Goal: Information Seeking & Learning: Learn about a topic

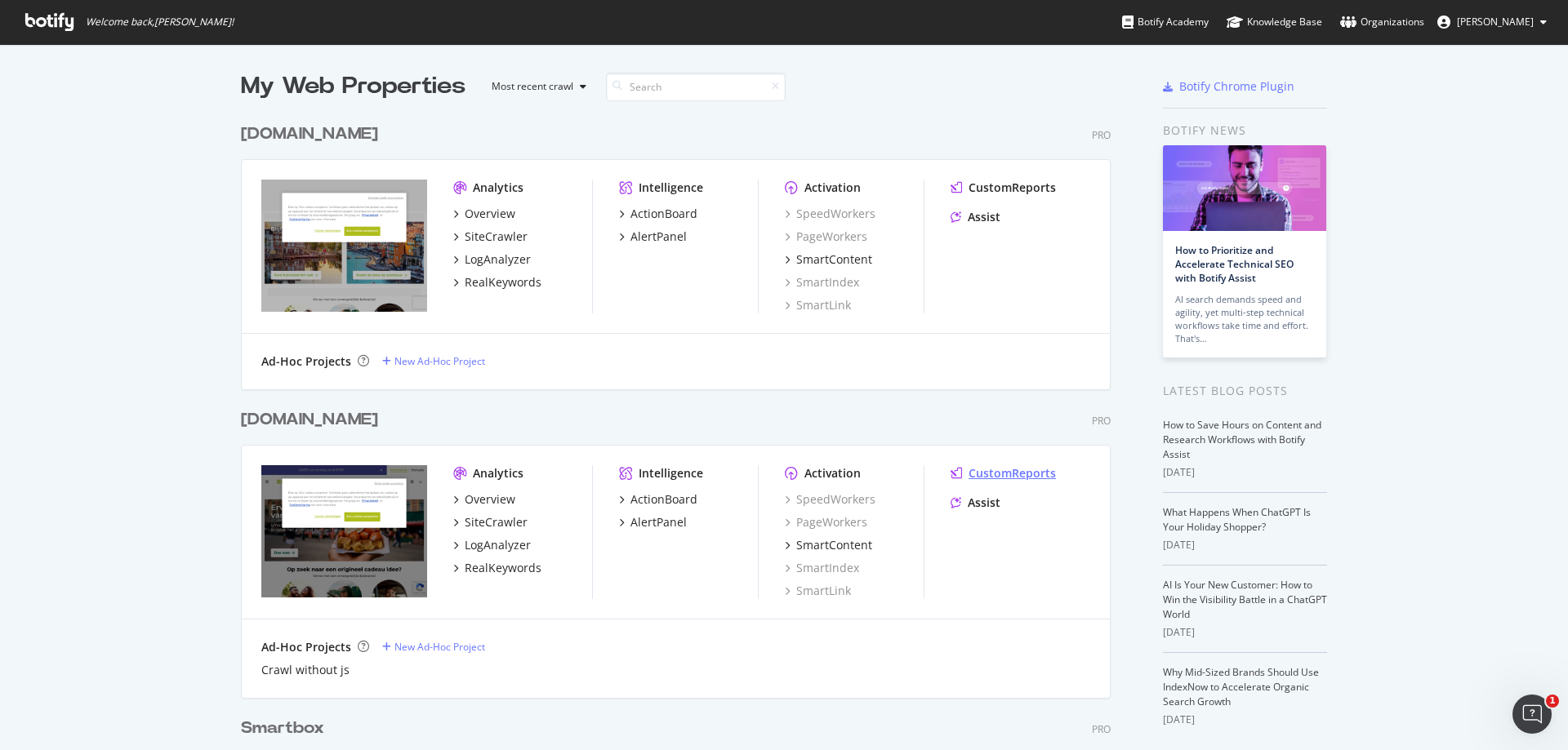
click at [1022, 471] on div "CustomReports" at bounding box center [1011, 473] width 87 height 16
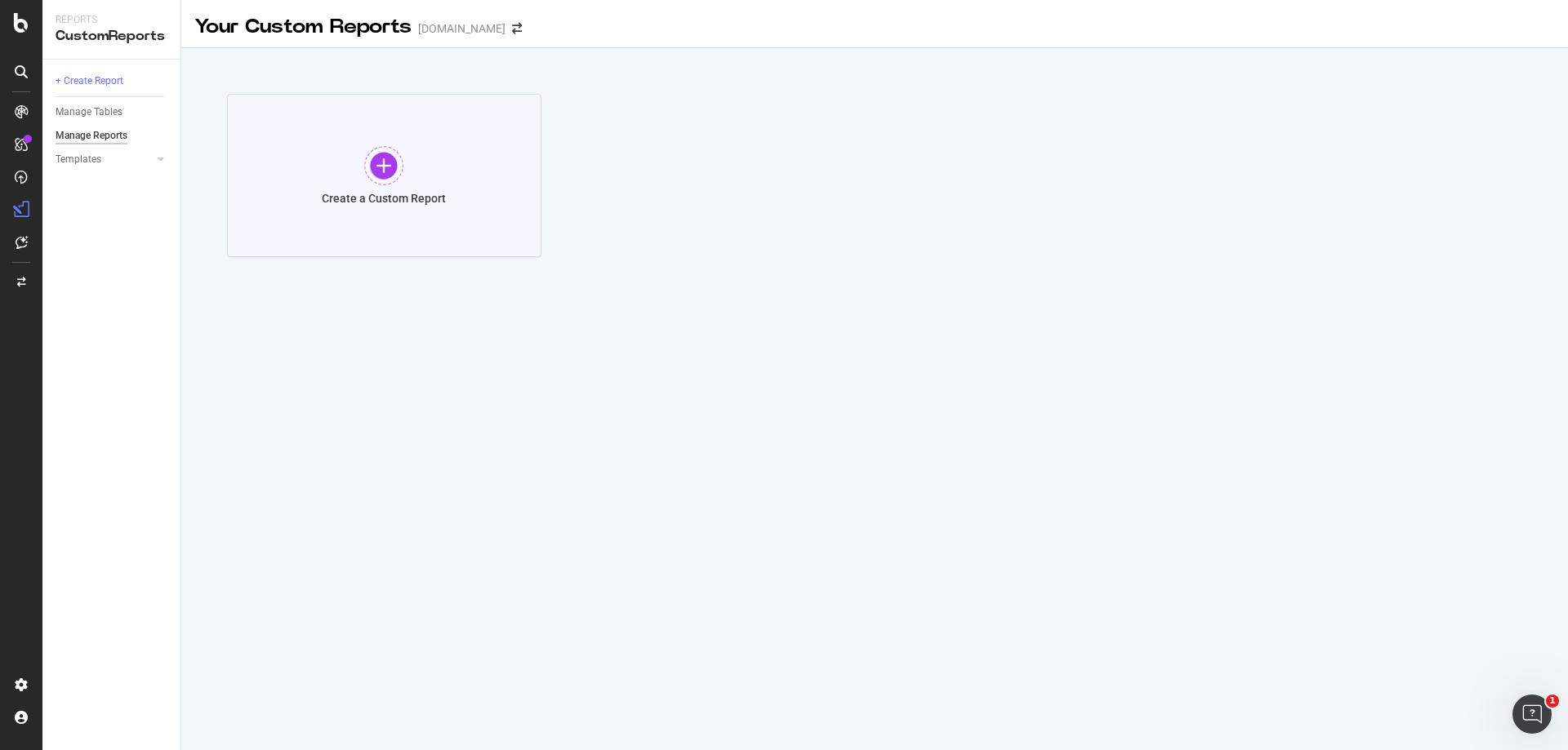
click at [357, 168] on div "Create a Custom Report" at bounding box center [384, 176] width 315 height 163
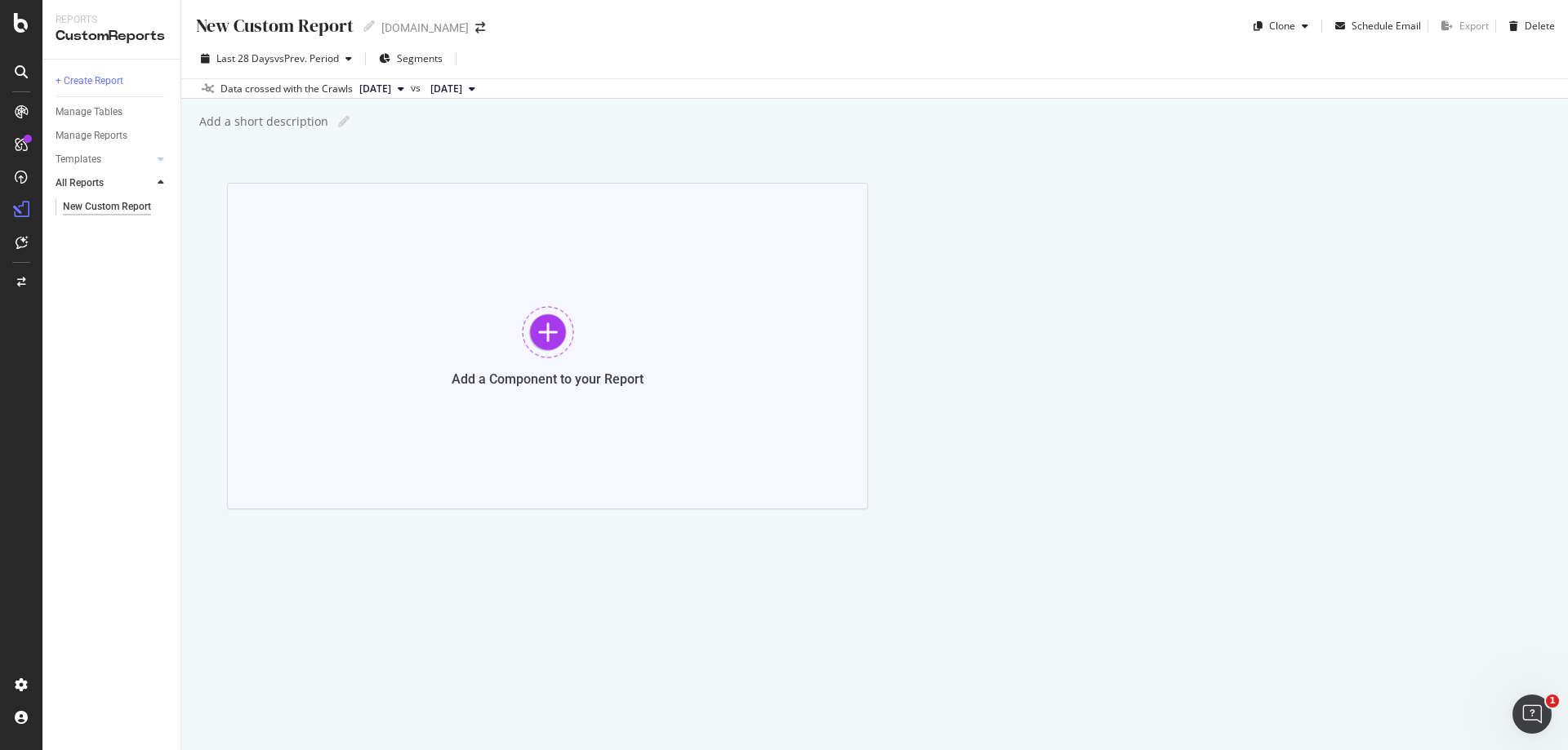
click at [572, 362] on div "Add a Component to your Report" at bounding box center [547, 346] width 641 height 326
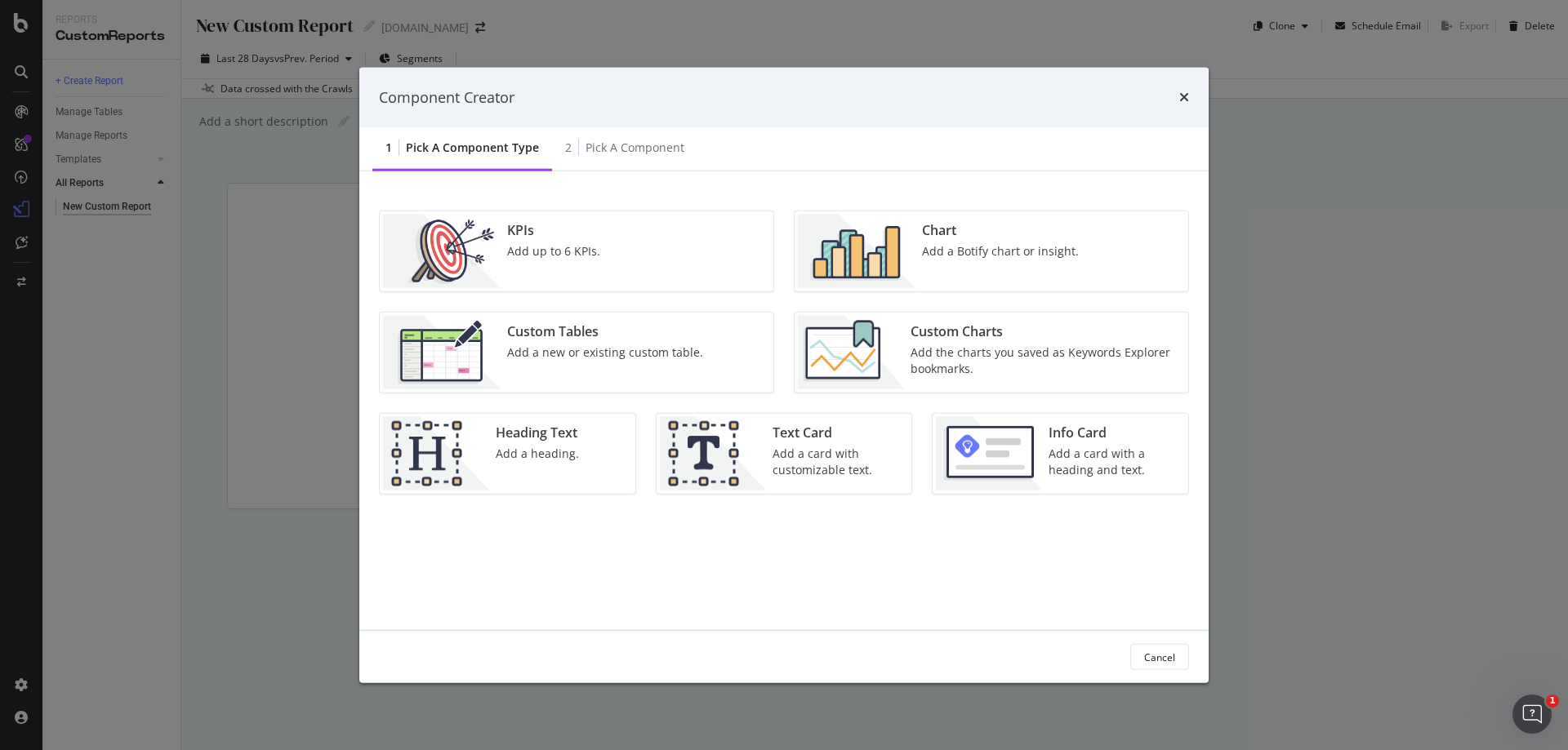
click at [916, 280] on div "Chart Add a Botify chart or insight." at bounding box center [1000, 252] width 169 height 73
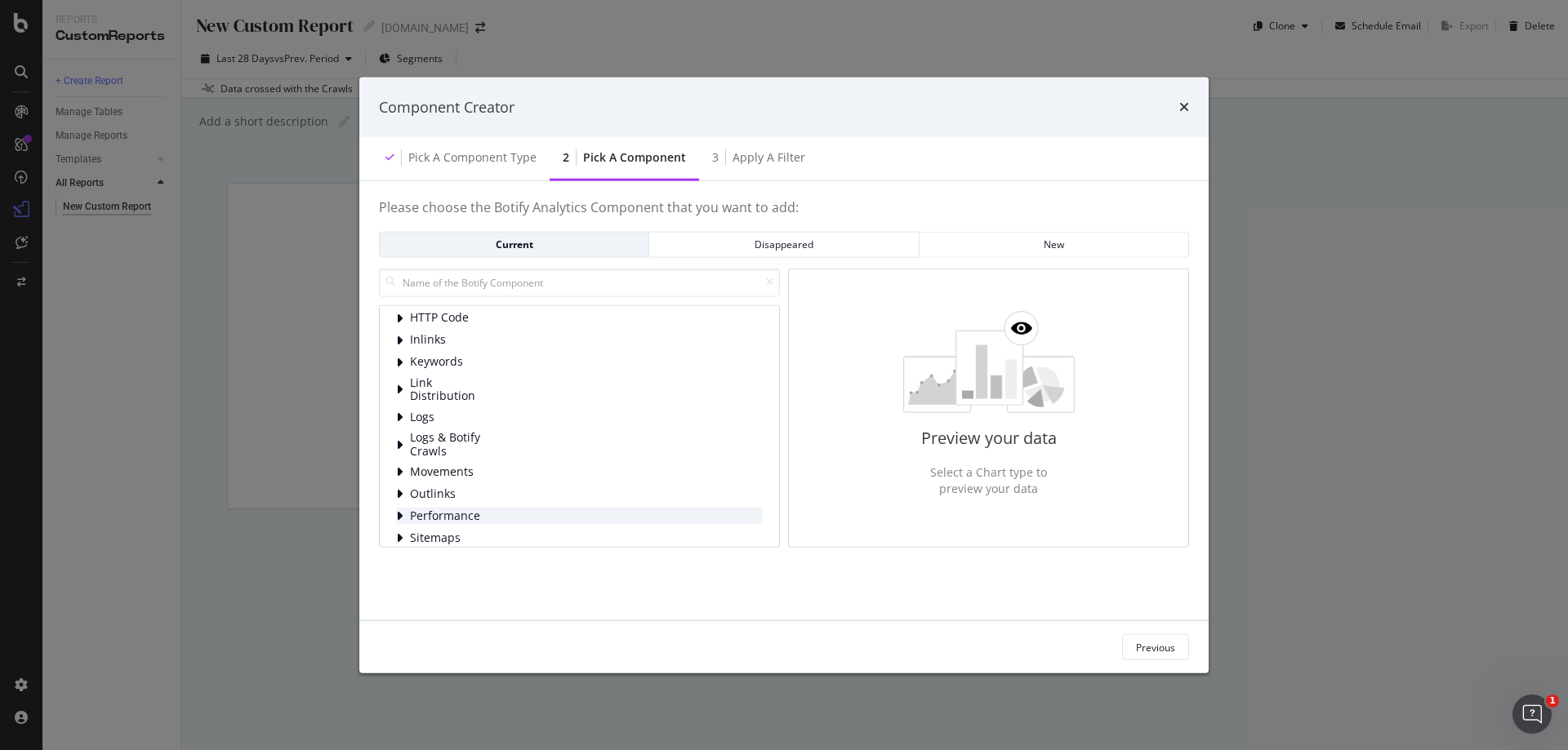
scroll to position [105, 0]
click at [399, 497] on icon "modal" at bounding box center [399, 503] width 6 height 13
click at [399, 497] on icon "modal" at bounding box center [399, 503] width 8 height 13
click at [398, 433] on icon "modal" at bounding box center [399, 432] width 6 height 13
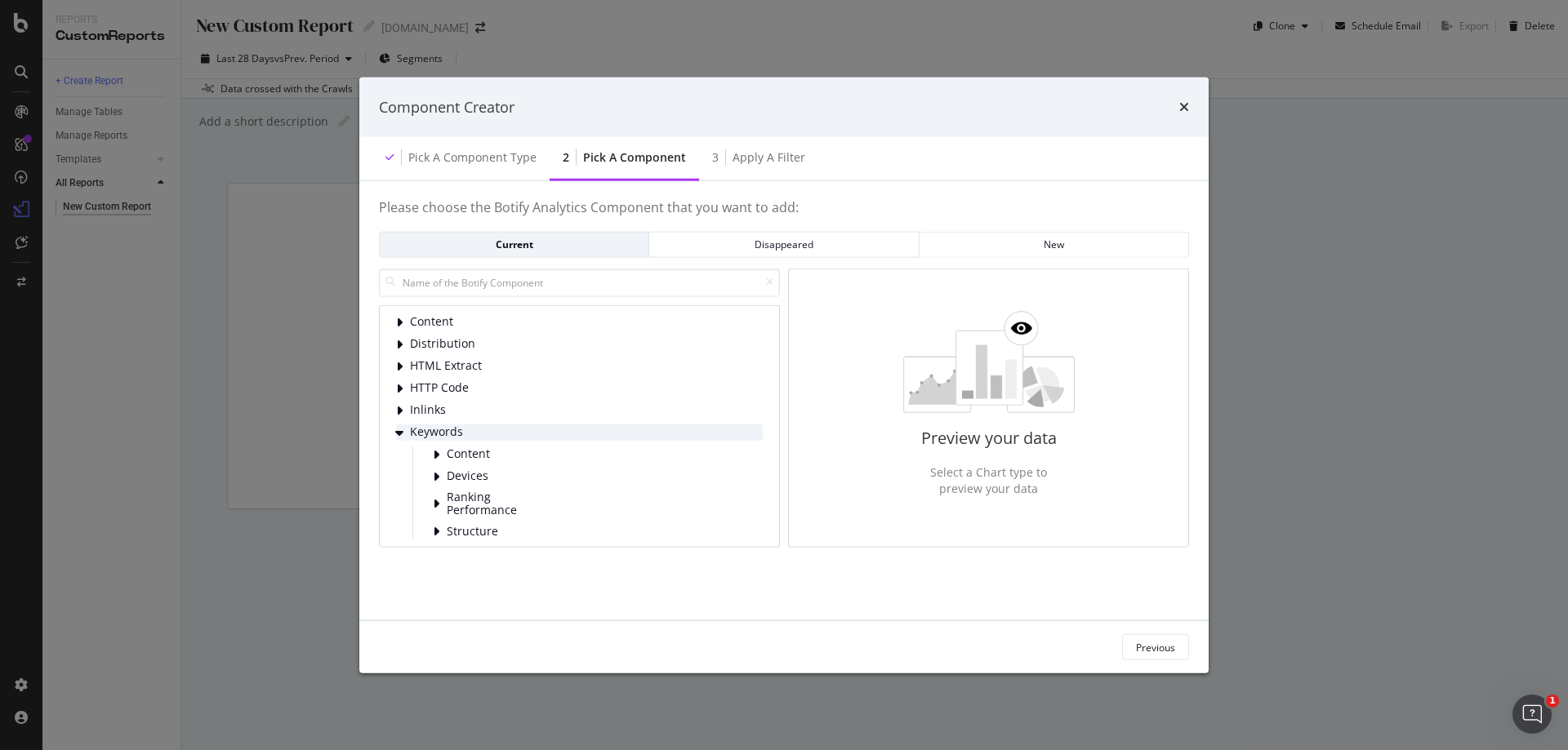
click at [398, 433] on icon "modal" at bounding box center [399, 432] width 8 height 13
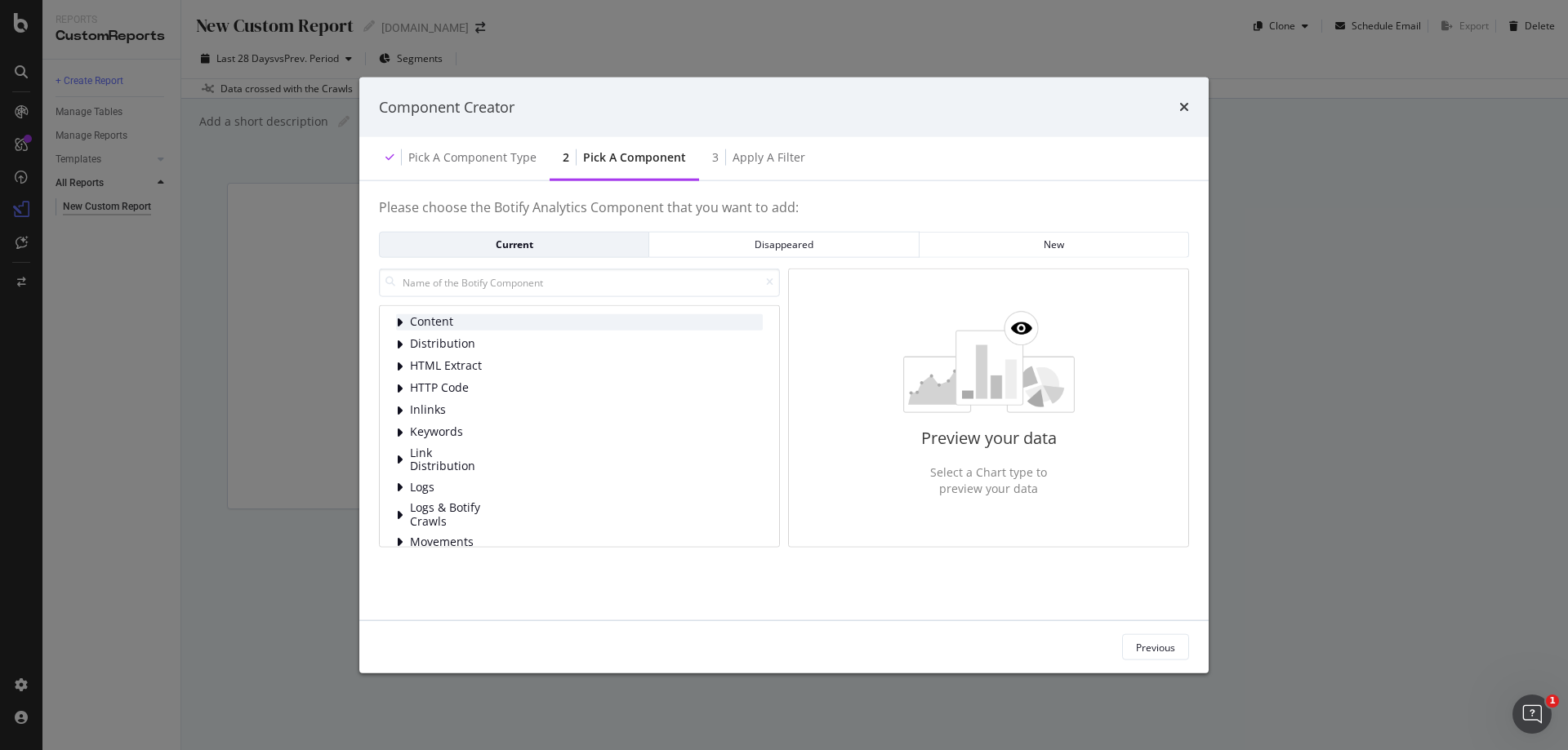
click at [398, 325] on icon "modal" at bounding box center [399, 322] width 6 height 13
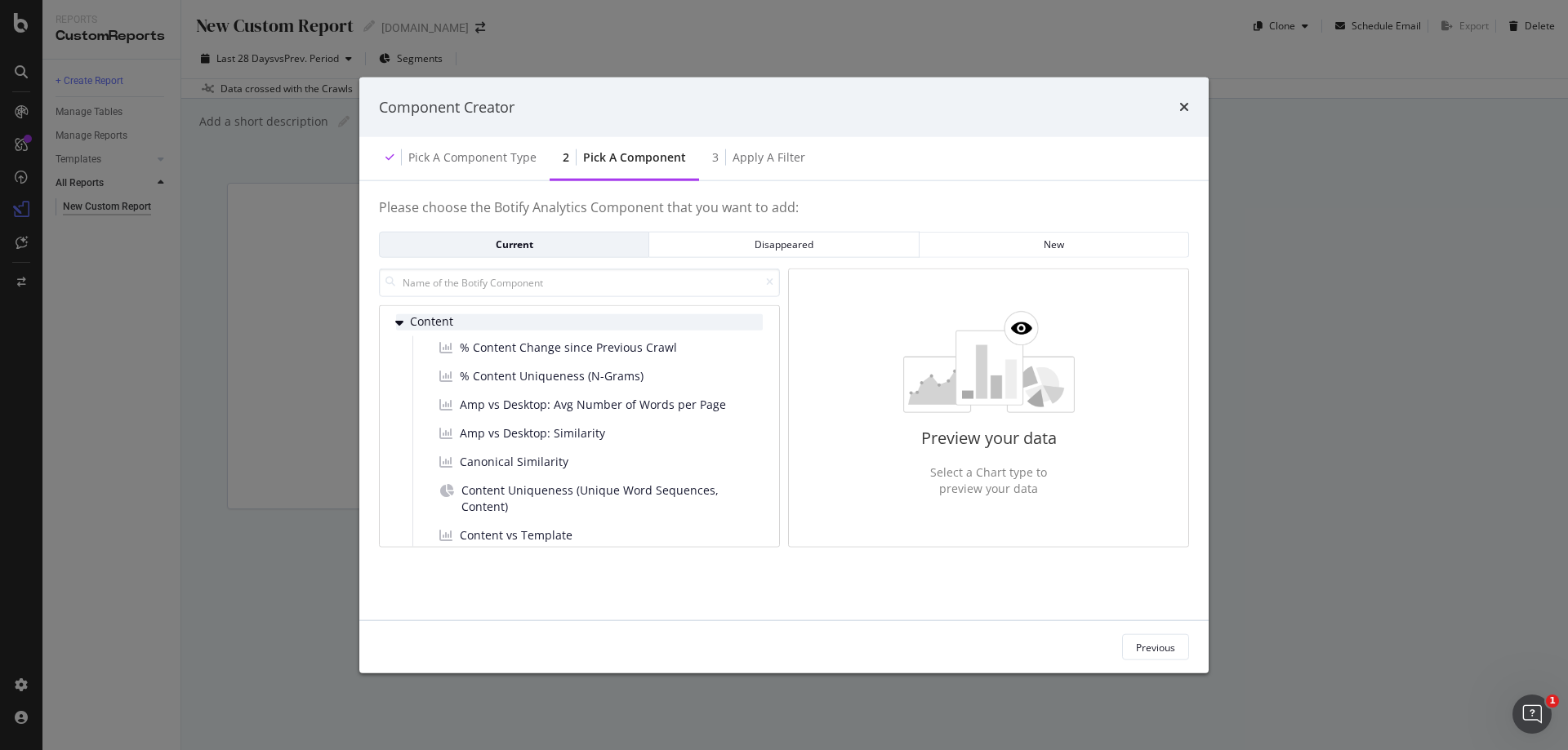
click at [407, 316] on div "Content" at bounding box center [579, 322] width 367 height 16
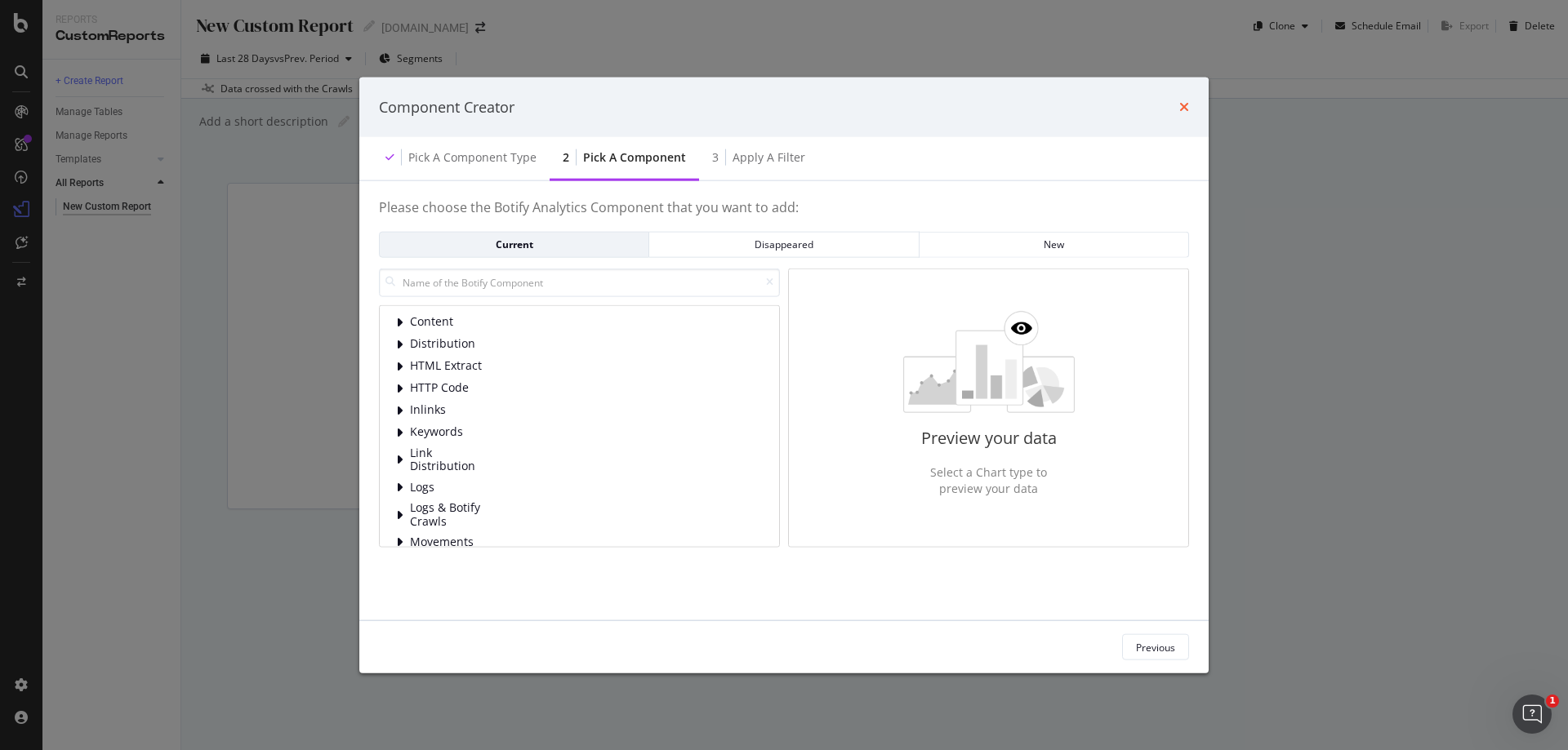
drag, startPoint x: 1186, startPoint y: 118, endPoint x: 1186, endPoint y: 106, distance: 12.0
click at [1186, 114] on div "Component Creator" at bounding box center [784, 107] width 849 height 60
click at [1186, 105] on icon "times" at bounding box center [1183, 107] width 10 height 13
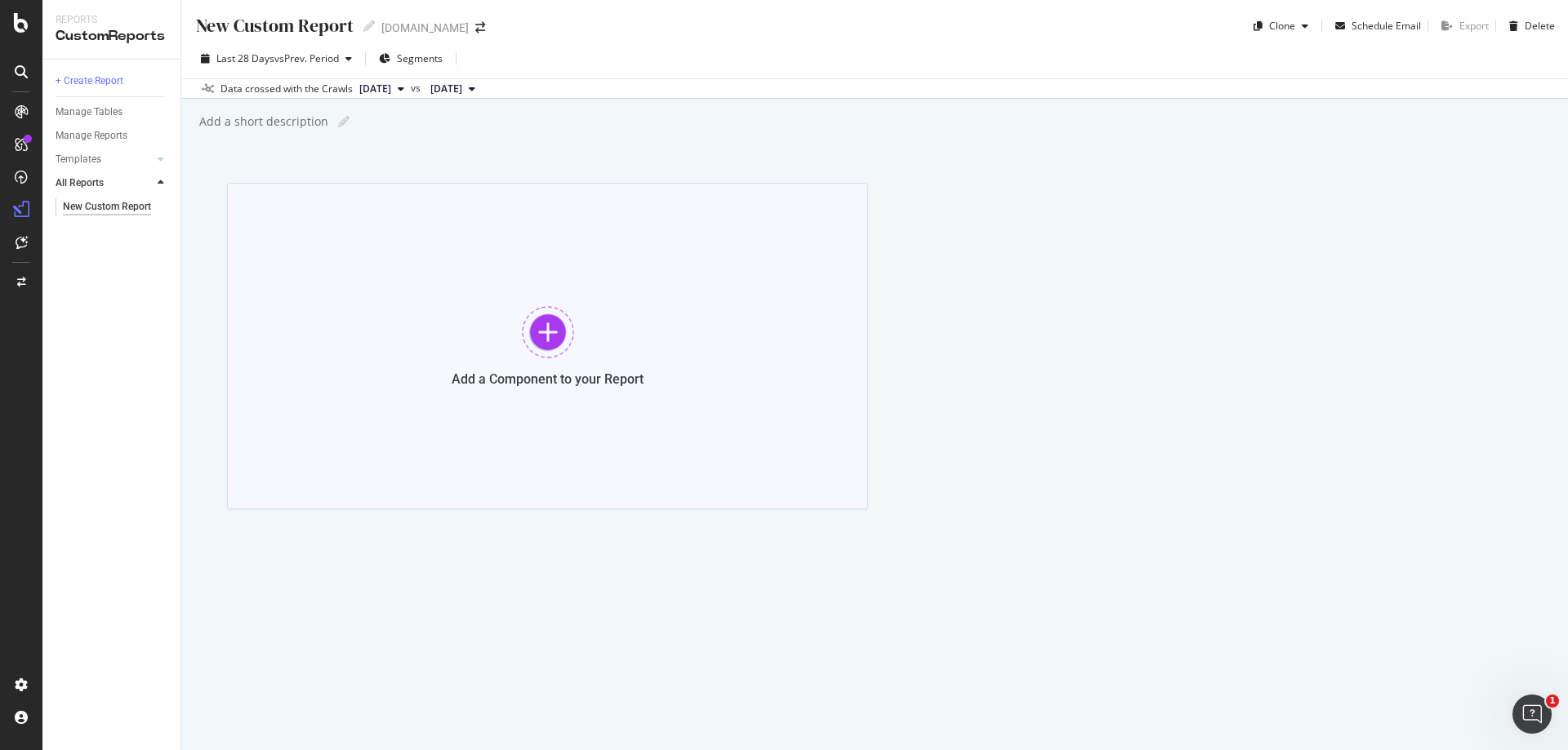
click at [556, 331] on div at bounding box center [548, 332] width 52 height 52
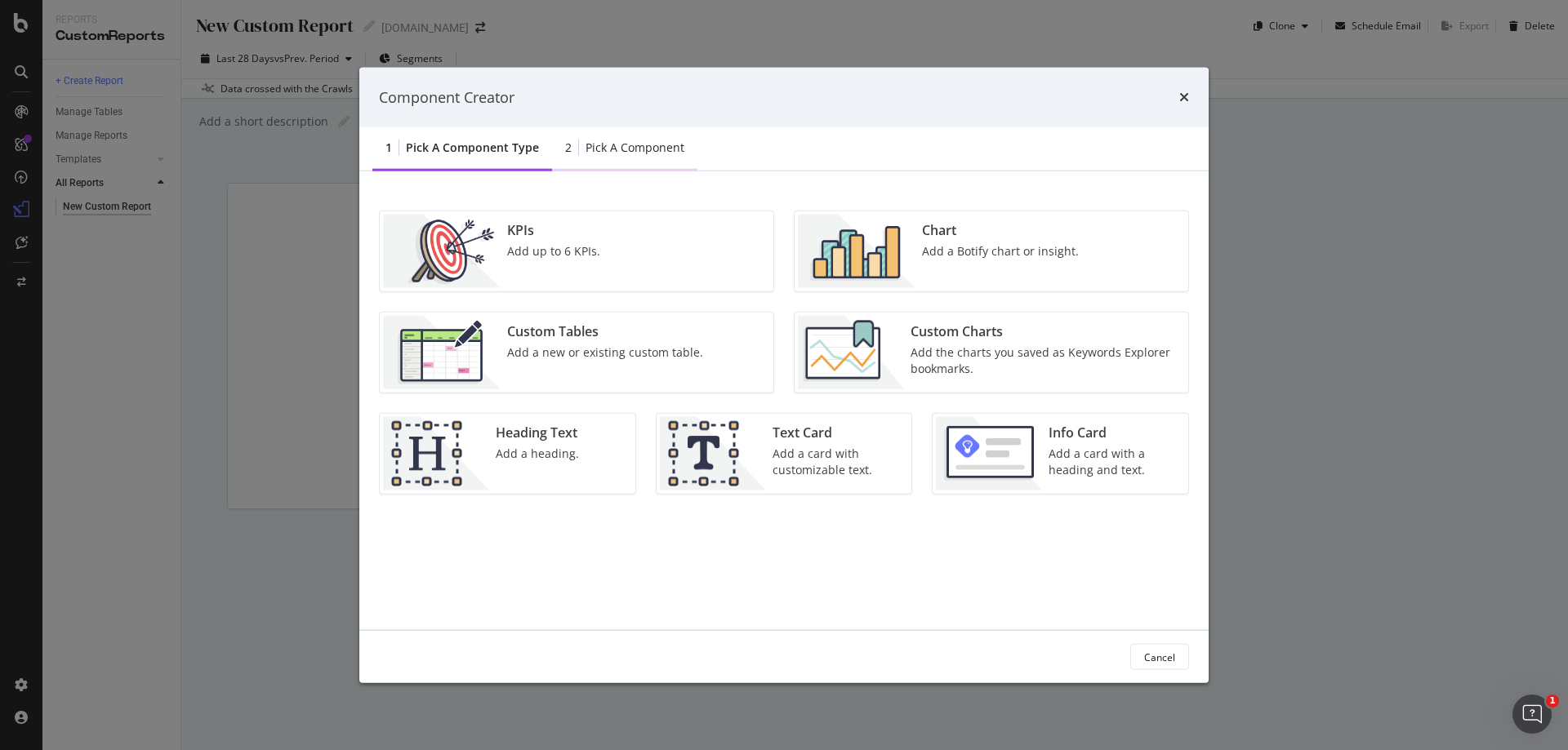
click at [609, 168] on div "2 Pick a Component" at bounding box center [625, 149] width 145 height 45
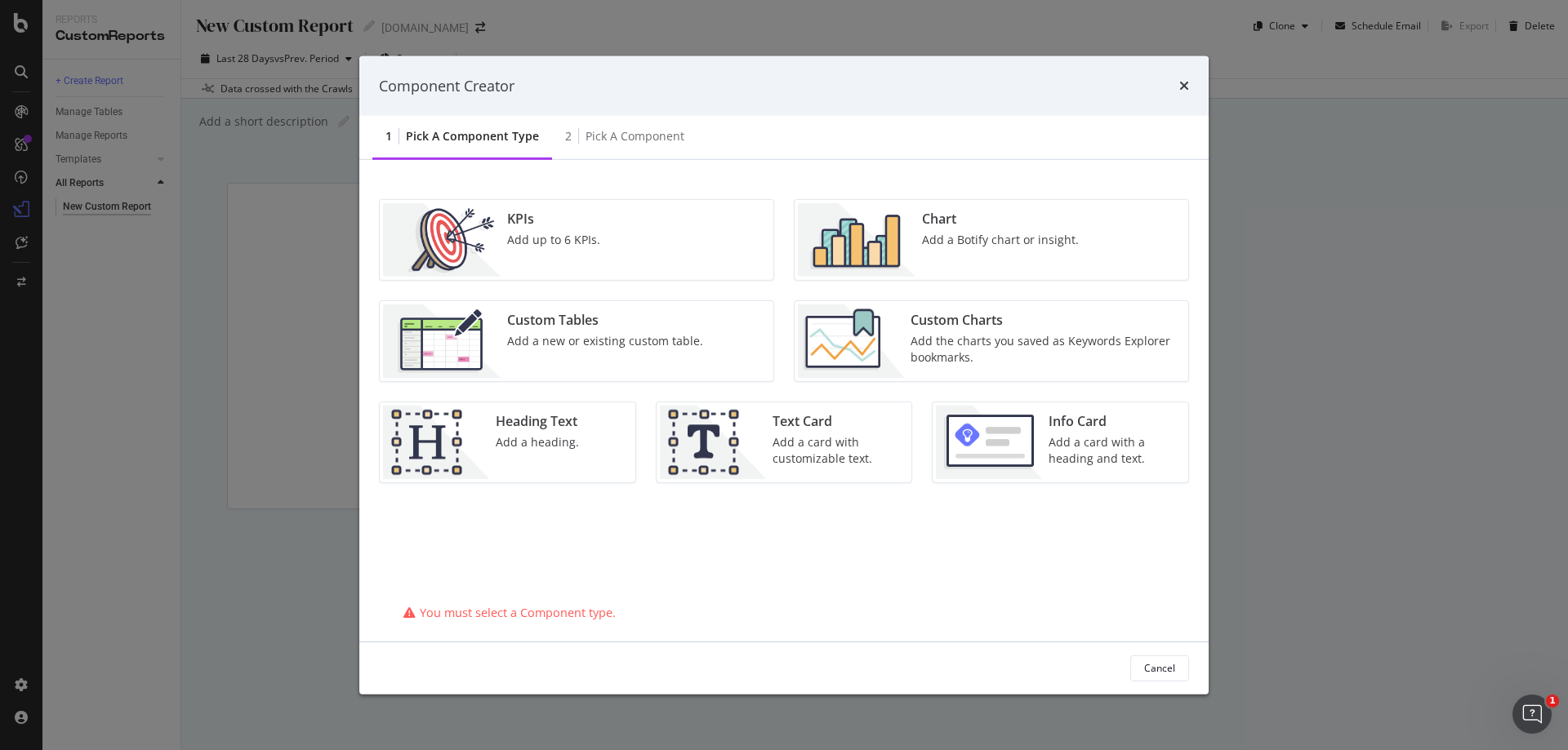
click at [481, 141] on div "Pick a Component type" at bounding box center [472, 136] width 133 height 16
click at [590, 248] on div "KPIs Add up to 6 KPIs." at bounding box center [553, 240] width 106 height 73
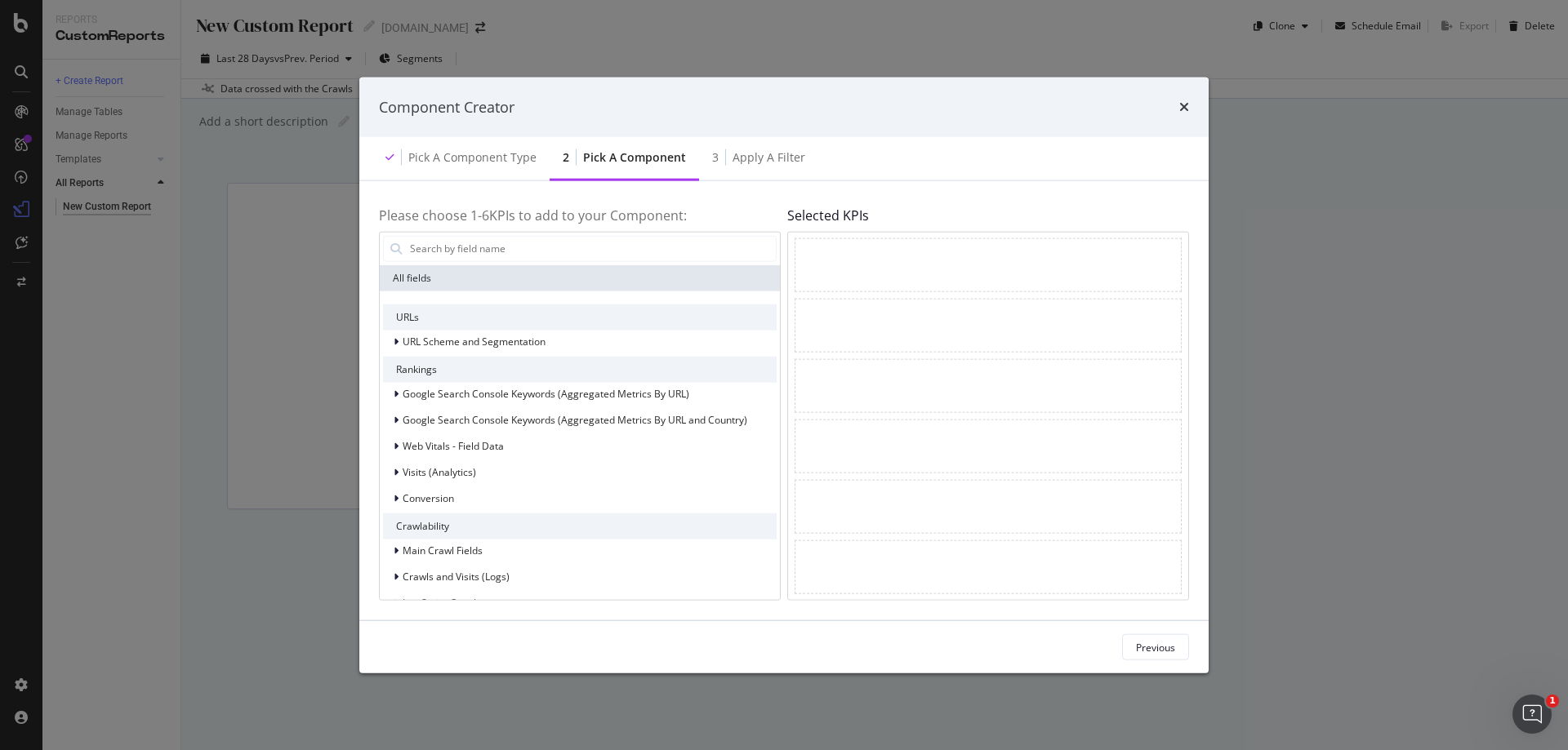
click at [1177, 105] on div "Component Creator" at bounding box center [784, 107] width 810 height 22
click at [1189, 104] on div "Component Creator" at bounding box center [784, 107] width 849 height 60
drag, startPoint x: 1189, startPoint y: 104, endPoint x: 1178, endPoint y: 105, distance: 11.0
click at [1179, 105] on div "Component Creator" at bounding box center [784, 107] width 849 height 60
click at [1184, 105] on icon "times" at bounding box center [1183, 107] width 10 height 13
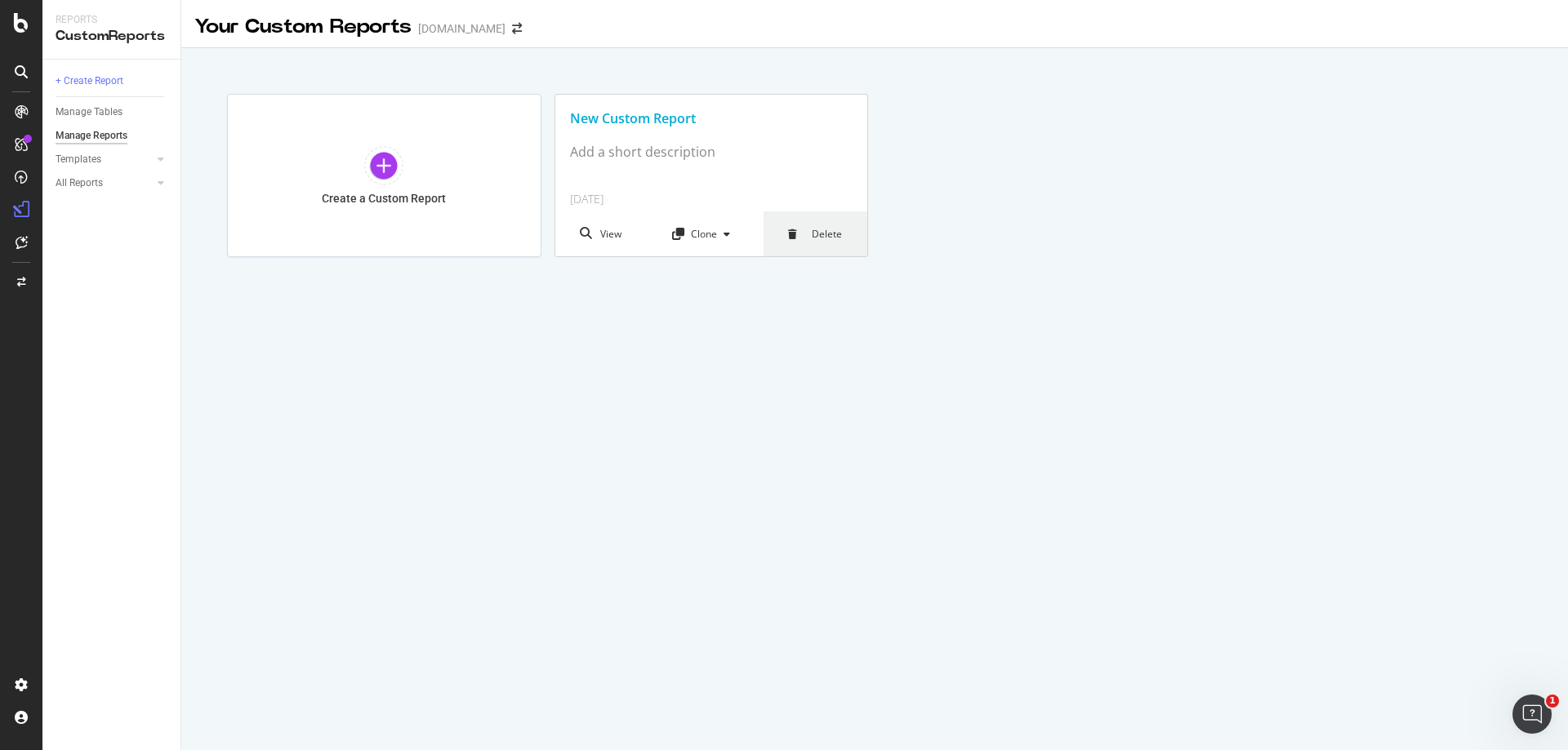
click at [799, 239] on div "Delete" at bounding box center [816, 234] width 105 height 45
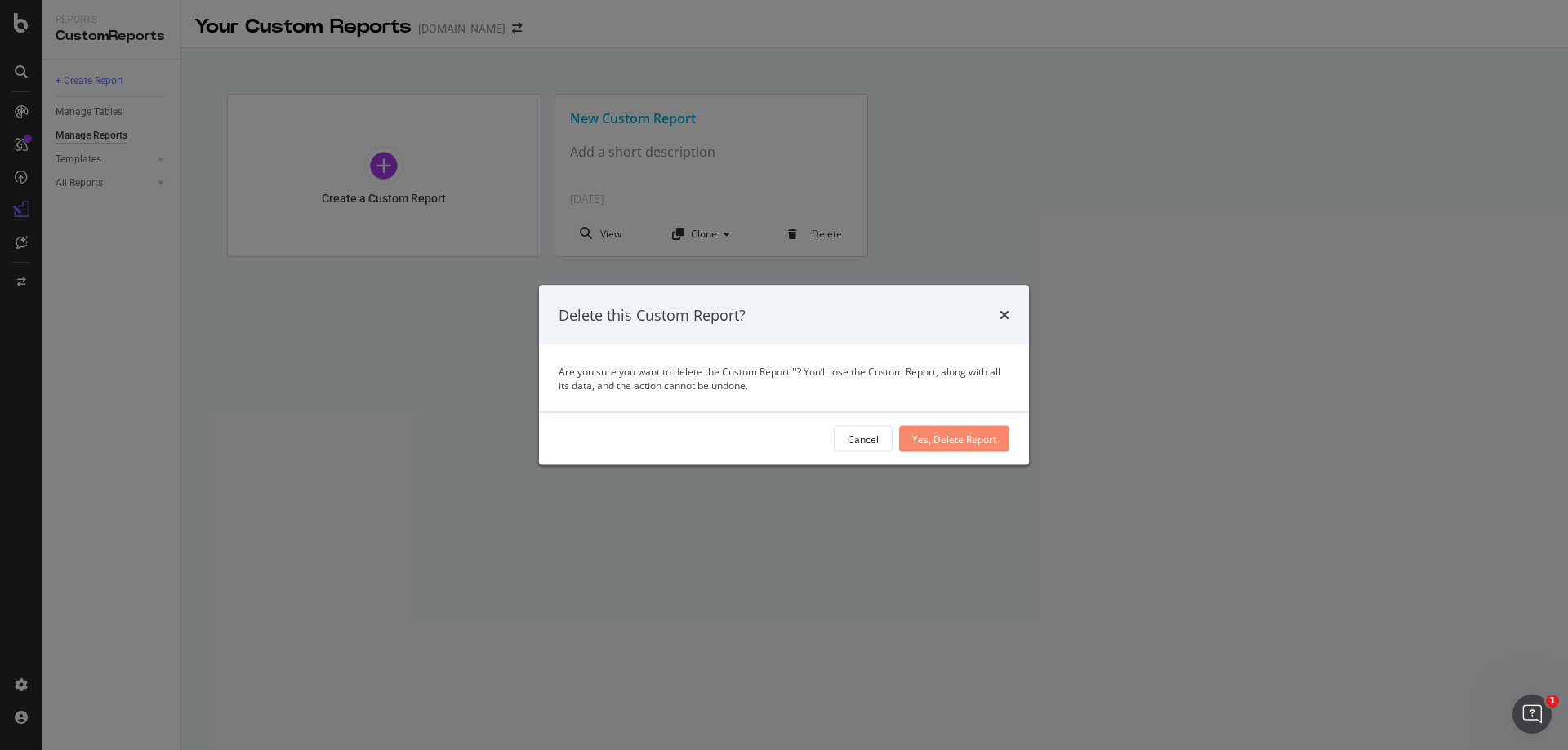
click at [953, 436] on div "Yes, Delete Report" at bounding box center [954, 438] width 84 height 13
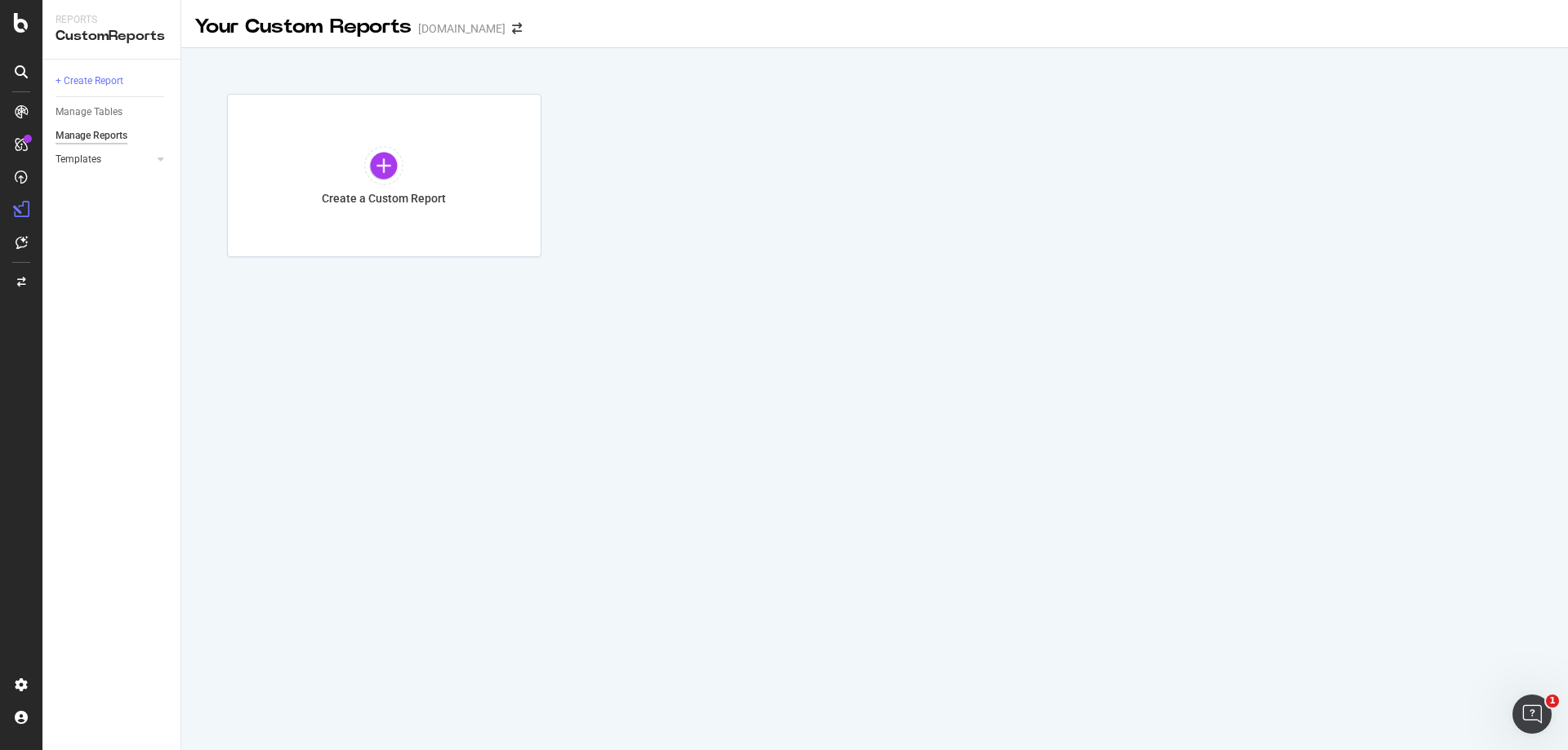
click at [132, 155] on link "Templates" at bounding box center [104, 159] width 97 height 17
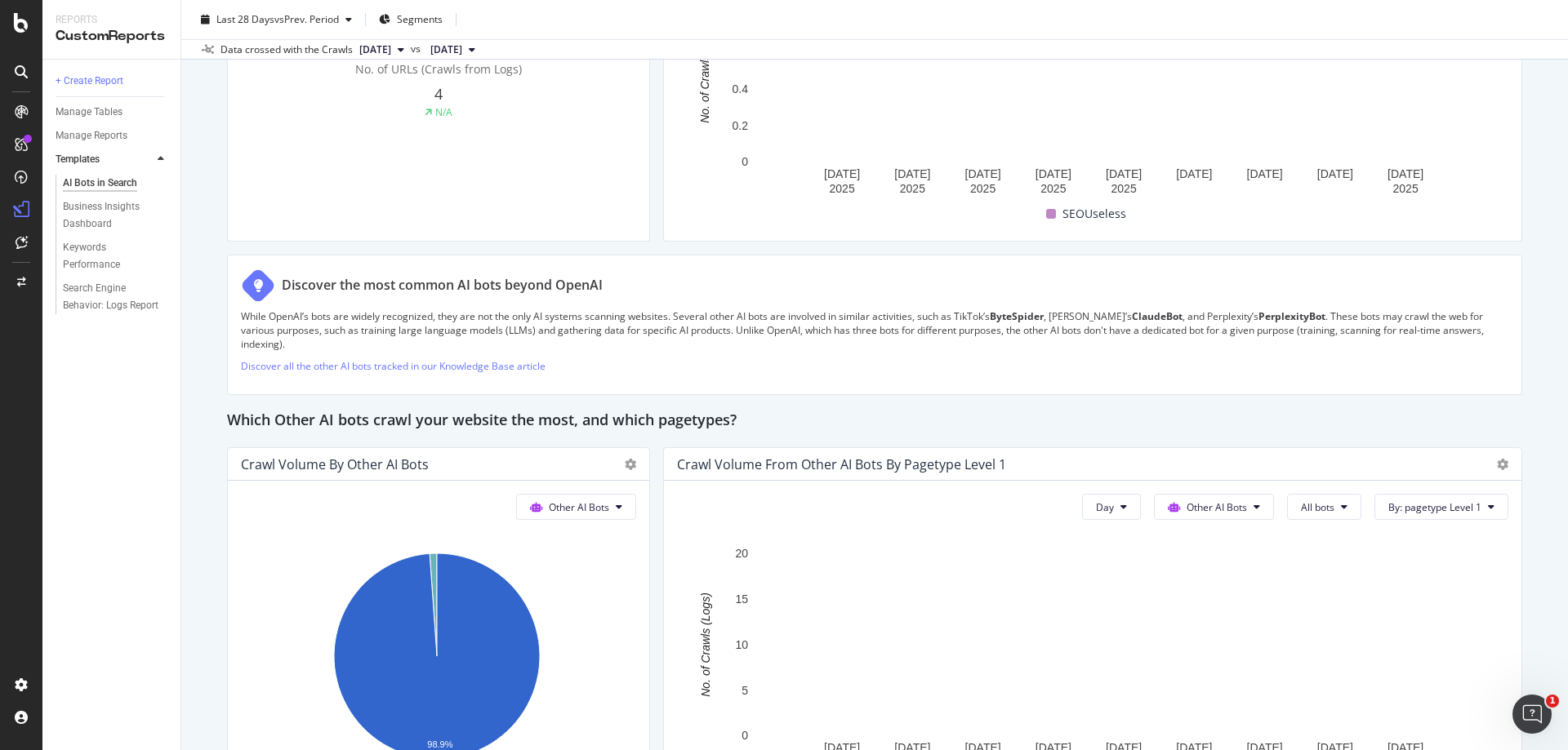
scroll to position [1813, 0]
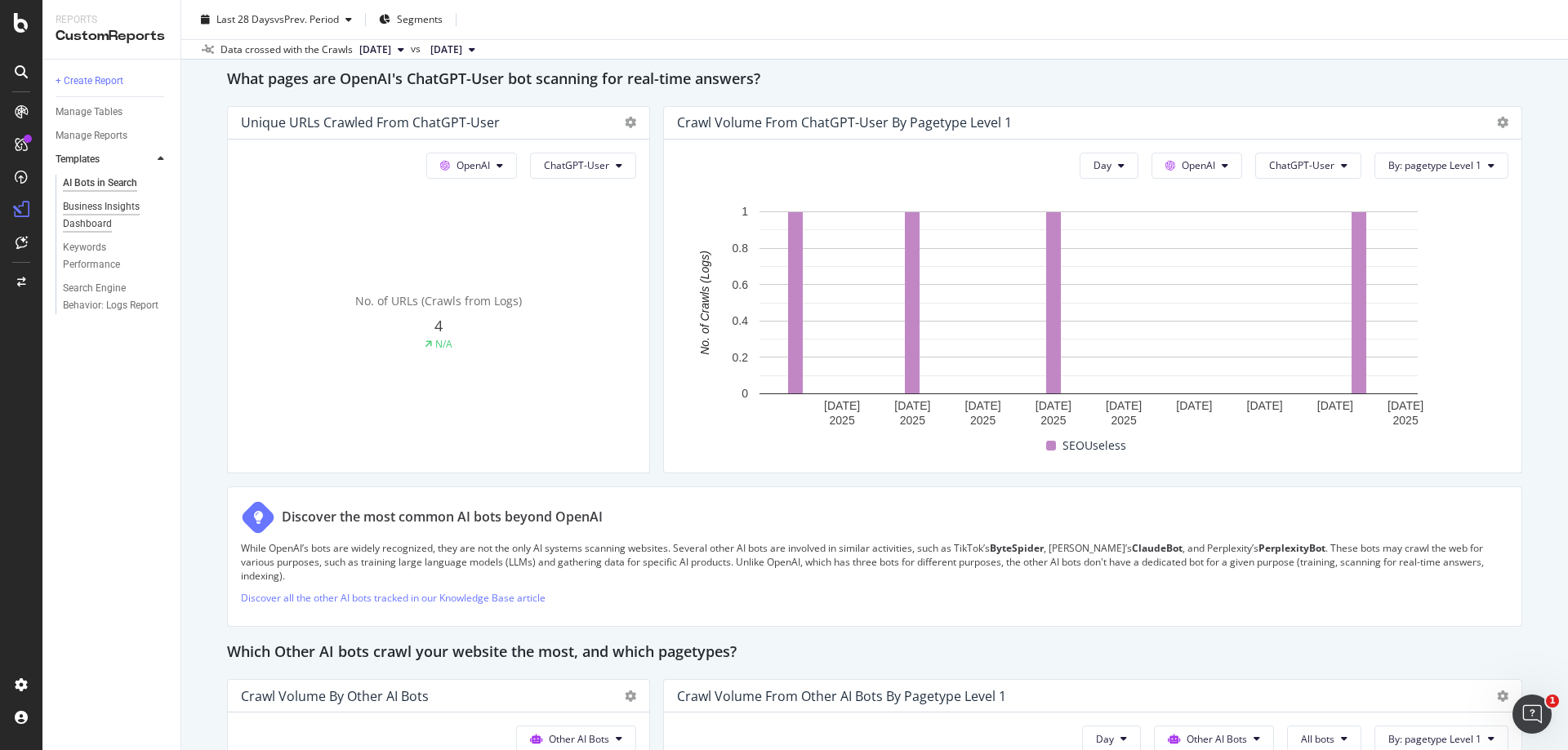
click at [106, 224] on div "Business Insights Dashboard" at bounding box center [109, 215] width 94 height 34
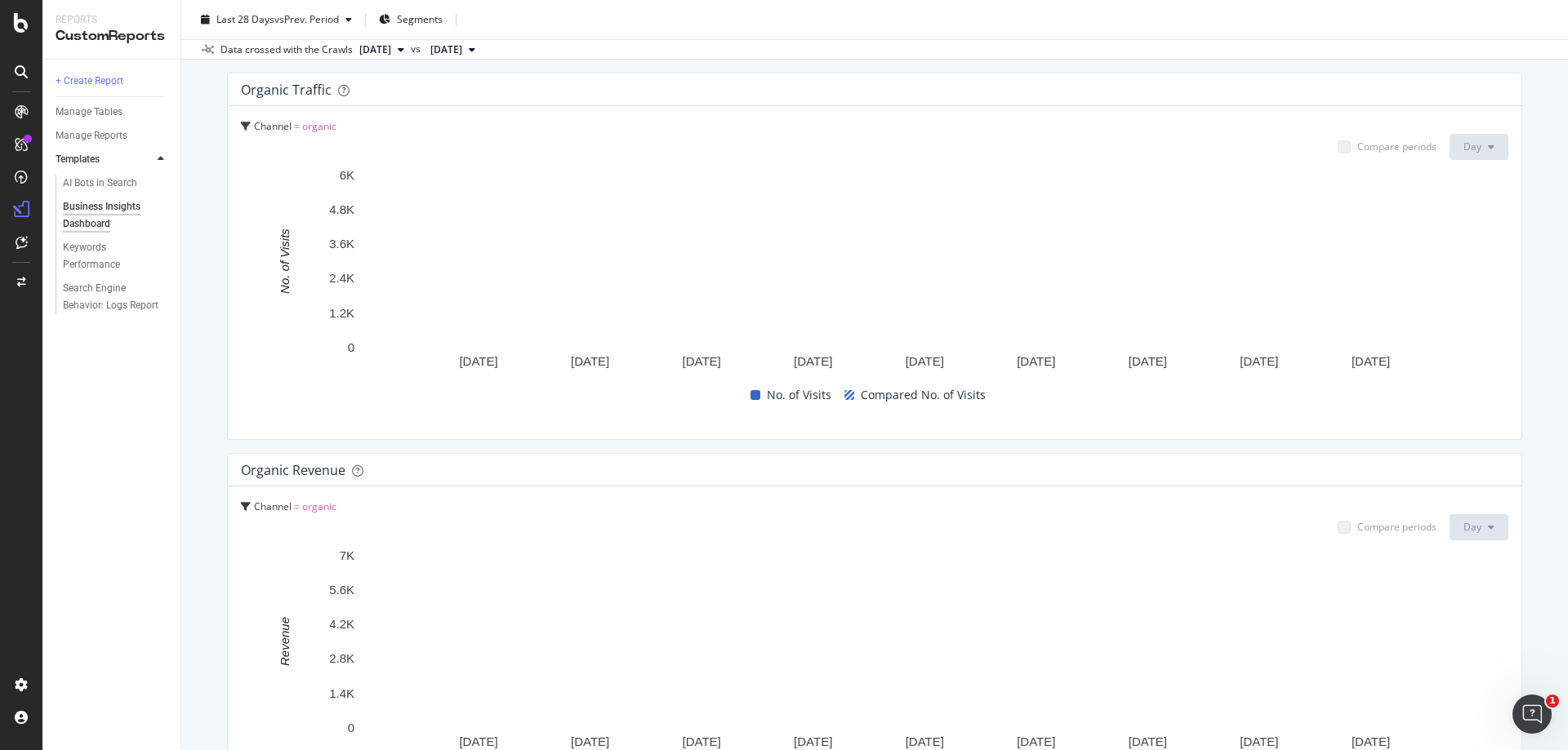
scroll to position [1728, 0]
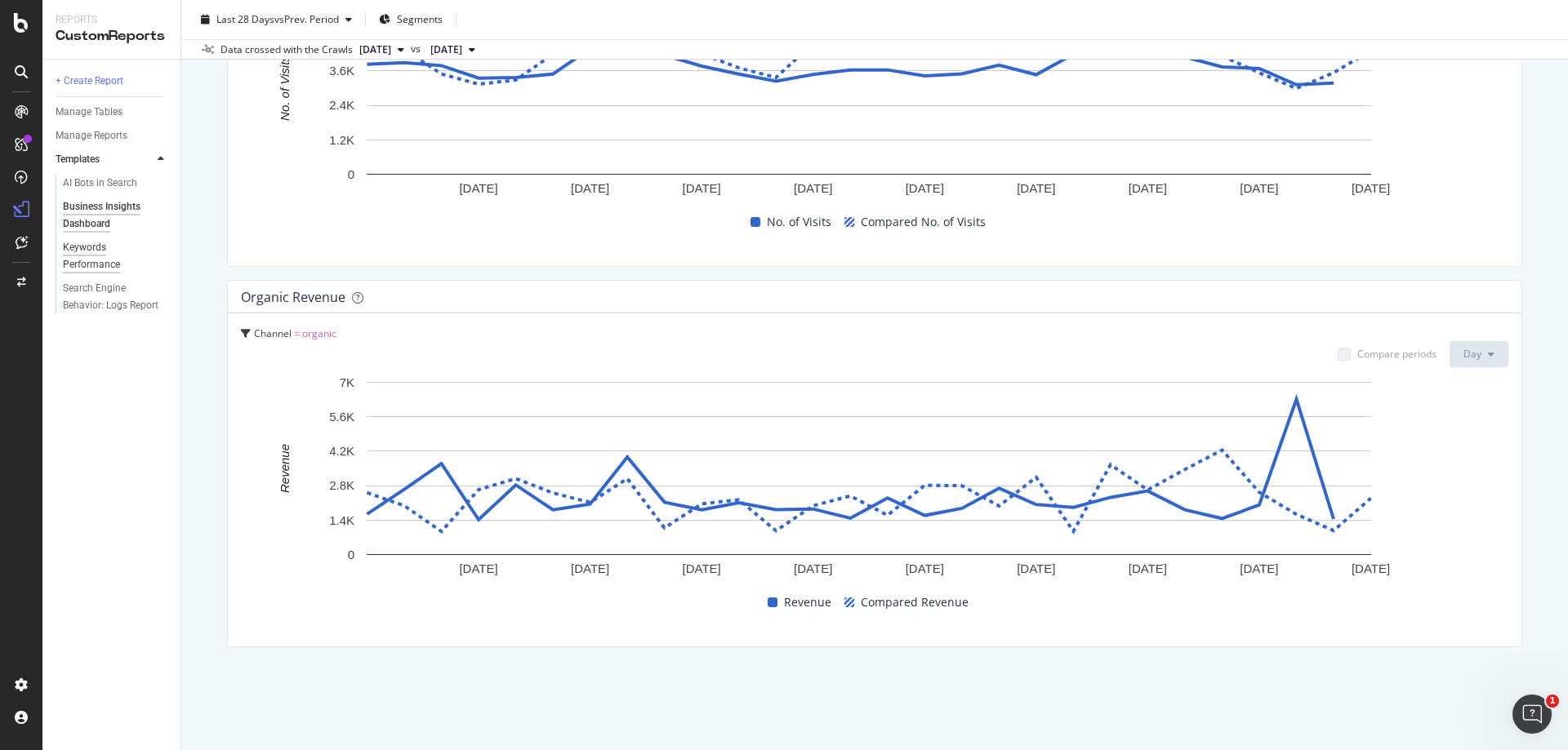
click at [78, 252] on div "Keywords Performance" at bounding box center [108, 256] width 91 height 34
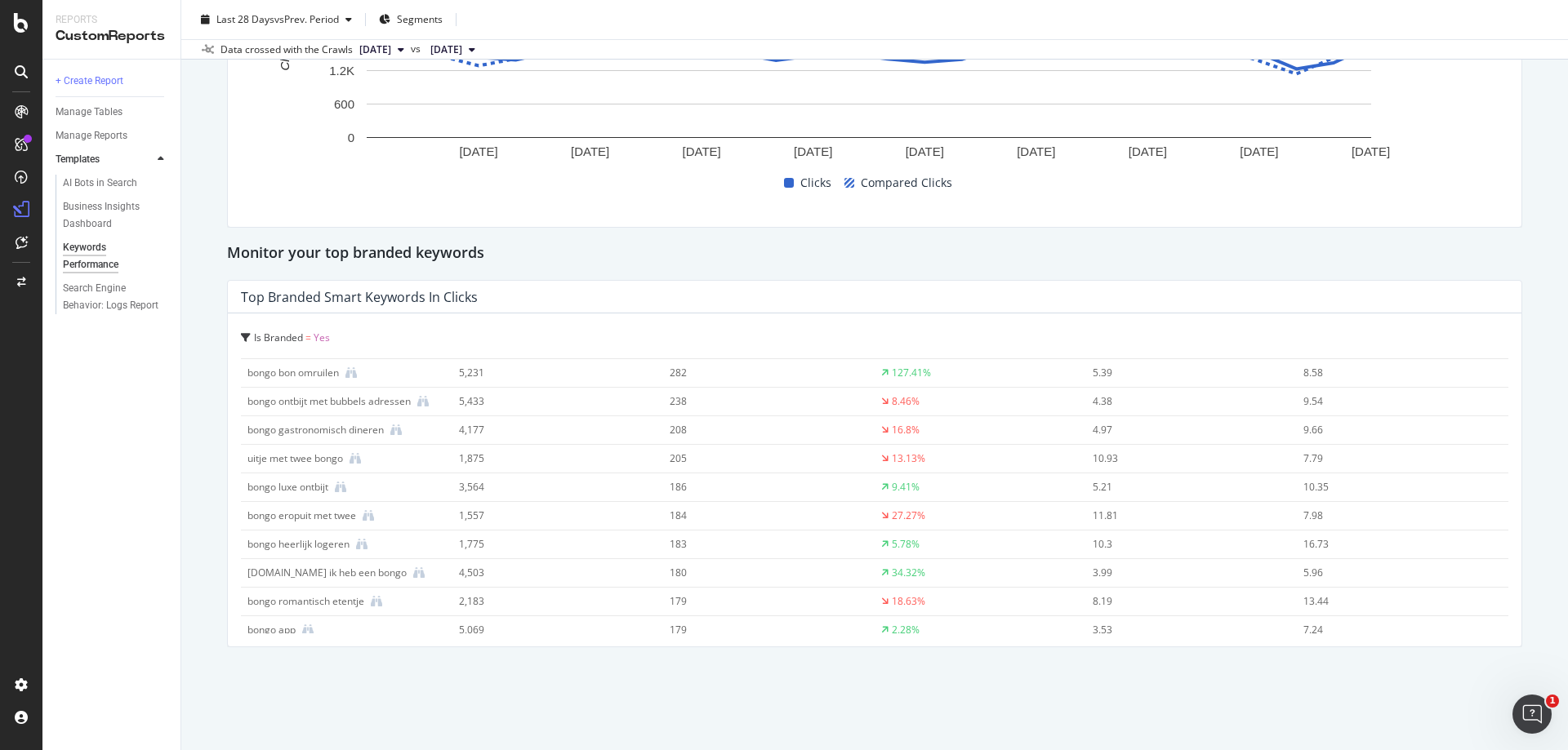
scroll to position [735, 0]
